Goal: Transaction & Acquisition: Purchase product/service

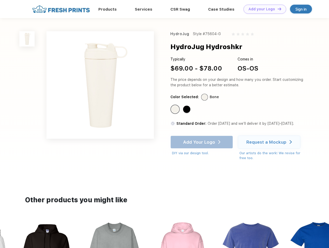
click at [263, 9] on link "Add your Logo Design Tool" at bounding box center [264, 9] width 43 height 9
click at [0, 0] on div "Design Tool" at bounding box center [0, 0] width 0 height 0
click at [277, 9] on link "Add your Logo Design Tool" at bounding box center [264, 9] width 43 height 9
click at [27, 39] on img at bounding box center [26, 38] width 15 height 15
click at [175, 109] on div "Standard Color" at bounding box center [174, 109] width 7 height 7
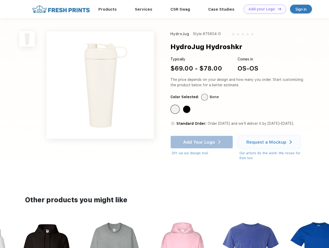
click at [187, 109] on div "Standard Color" at bounding box center [186, 109] width 7 height 7
click at [202, 142] on div "Add Your Logo DIY via our design tool. Ah shoot! This product isn't up in our d…" at bounding box center [201, 145] width 62 height 20
click at [270, 142] on div "Request a Mockup" at bounding box center [266, 141] width 40 height 5
